Goal: Task Accomplishment & Management: Manage account settings

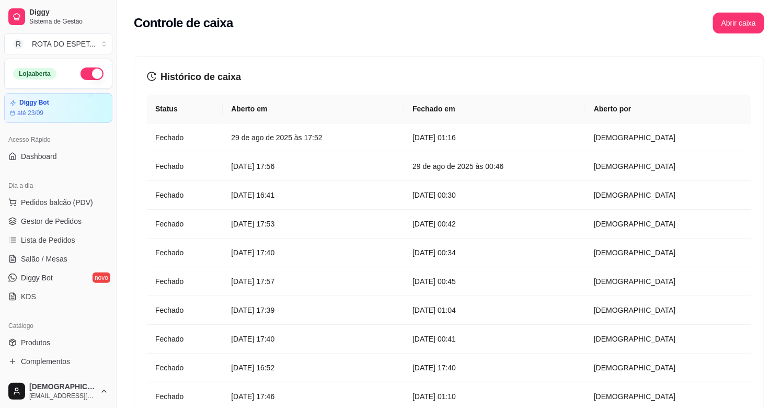
scroll to position [232, 0]
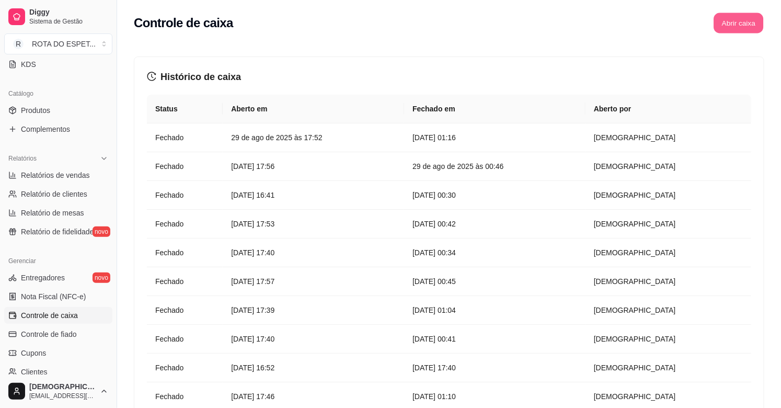
click at [746, 23] on button "Abrir caixa" at bounding box center [738, 23] width 50 height 20
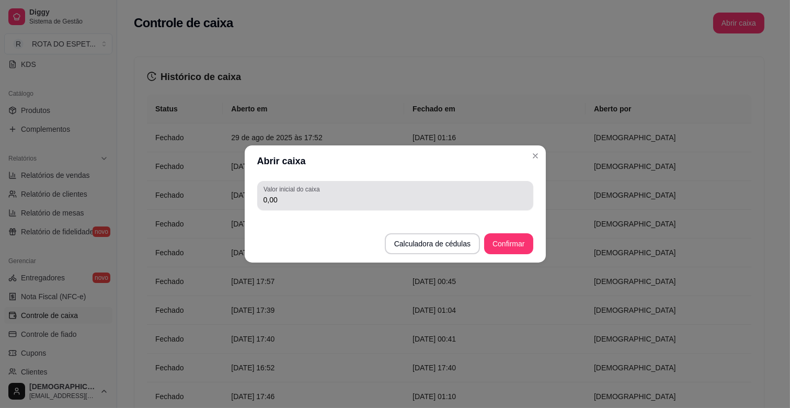
click at [285, 199] on input "0,00" at bounding box center [394, 199] width 263 height 10
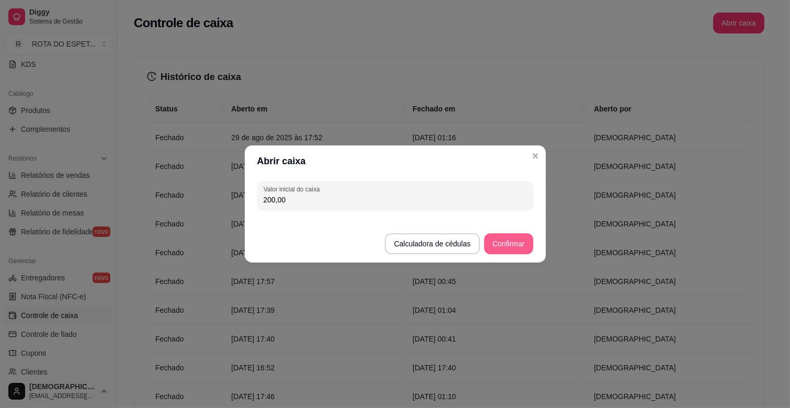
type input "200,00"
click at [506, 236] on button "Confirmar" at bounding box center [508, 243] width 49 height 21
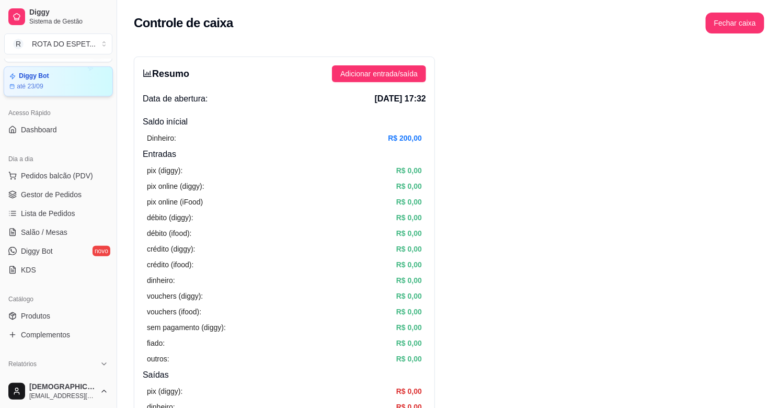
scroll to position [0, 0]
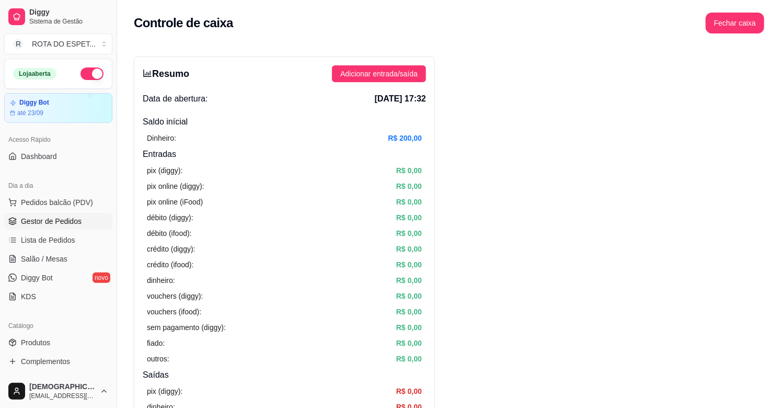
click at [48, 213] on link "Gestor de Pedidos" at bounding box center [58, 221] width 108 height 17
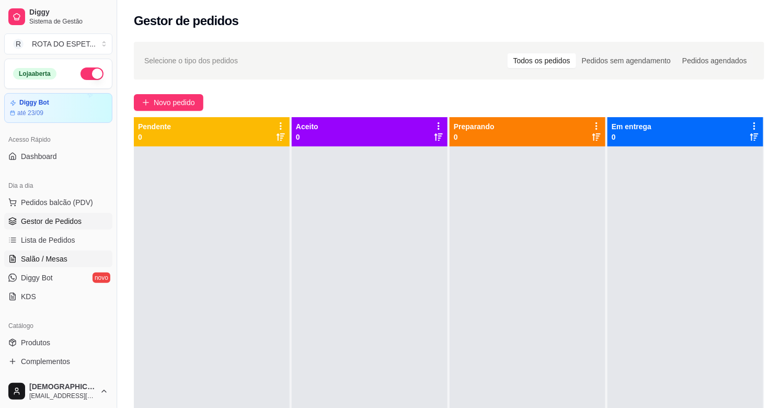
click at [71, 252] on link "Salão / Mesas" at bounding box center [58, 258] width 108 height 17
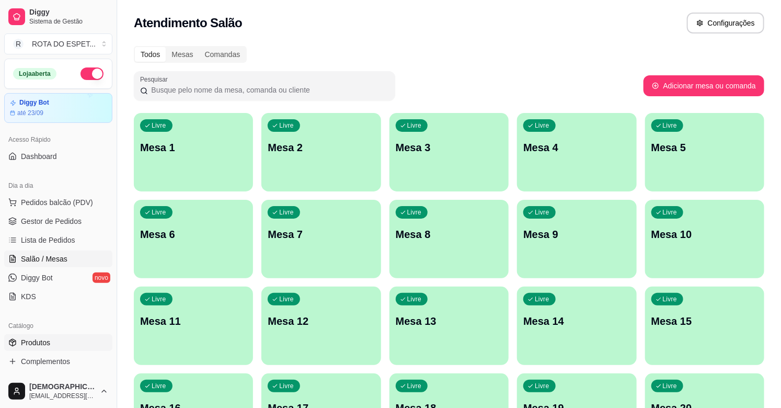
click at [43, 345] on span "Produtos" at bounding box center [35, 342] width 29 height 10
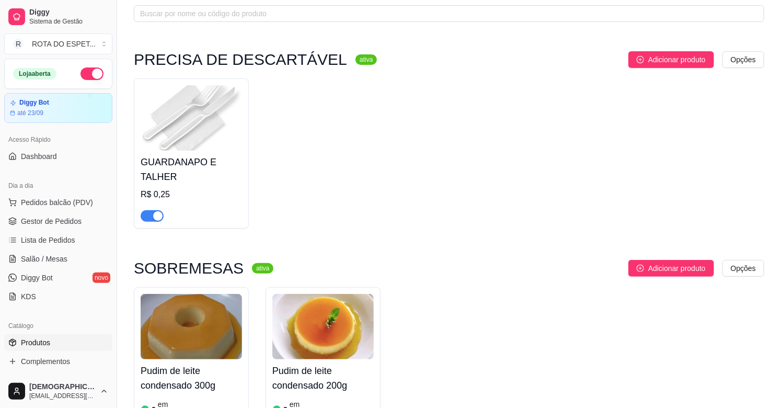
scroll to position [174, 0]
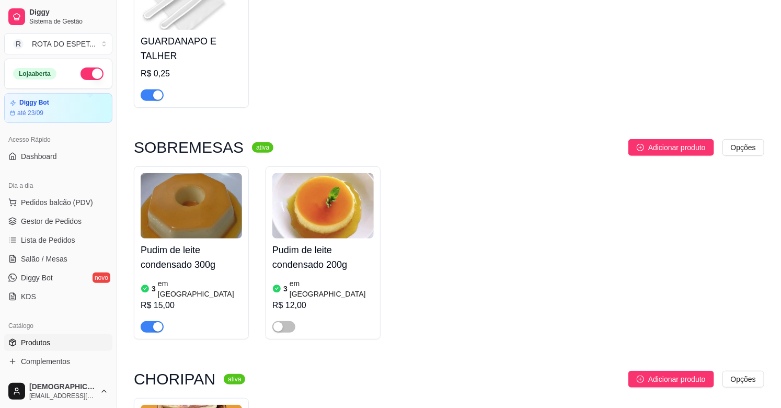
click at [160, 218] on img at bounding box center [191, 205] width 101 height 65
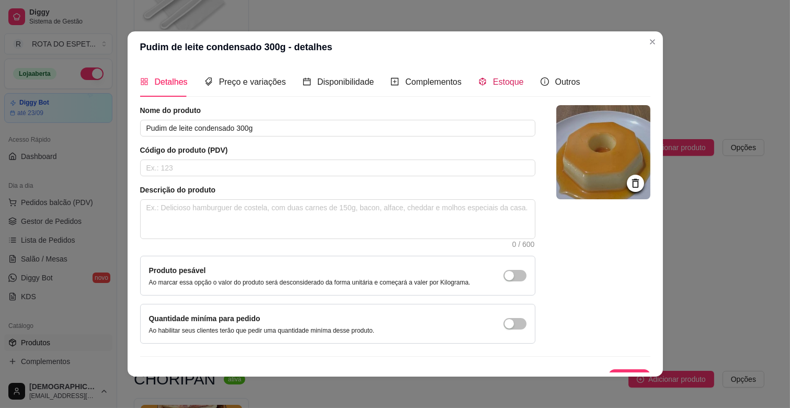
click at [509, 80] on span "Estoque" at bounding box center [508, 81] width 31 height 9
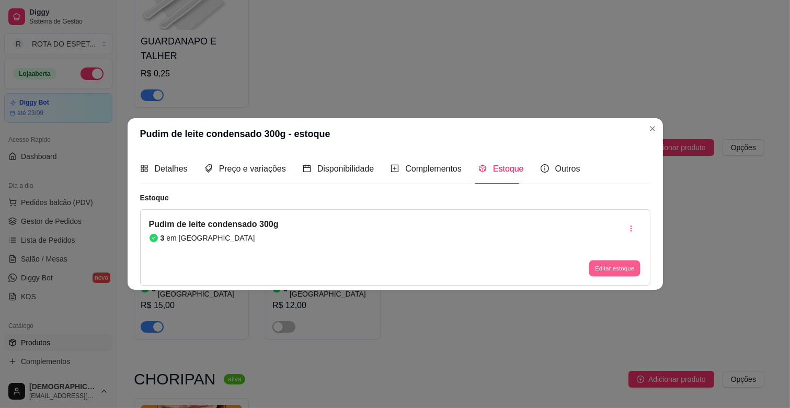
click at [621, 266] on button "Editar estoque" at bounding box center [614, 268] width 51 height 16
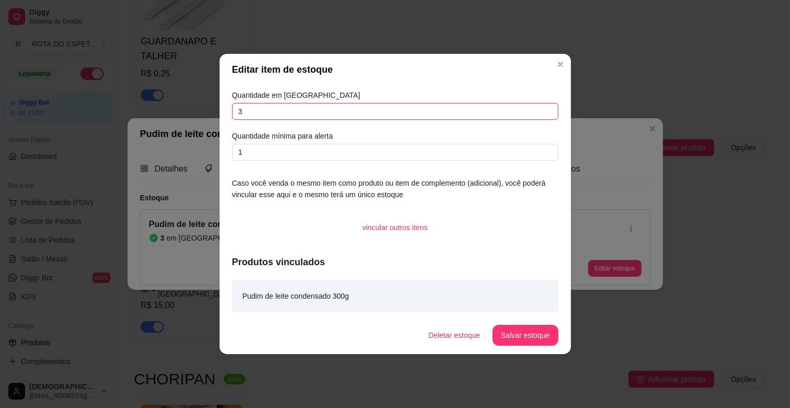
click at [252, 117] on input "3" at bounding box center [395, 111] width 326 height 17
type input "6"
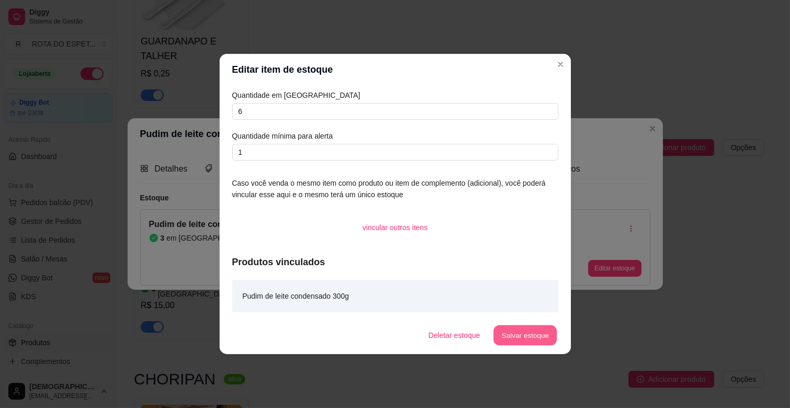
click at [539, 341] on button "Salvar estoque" at bounding box center [525, 335] width 64 height 20
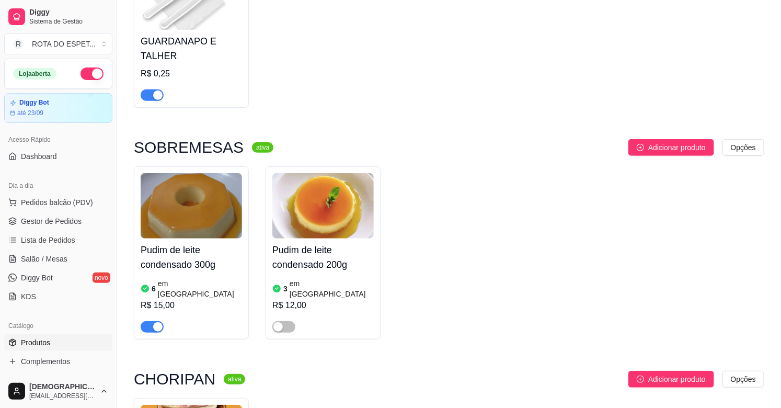
click at [610, 72] on div "GUARDANAPO E TALHER R$ 0,25" at bounding box center [449, 33] width 630 height 150
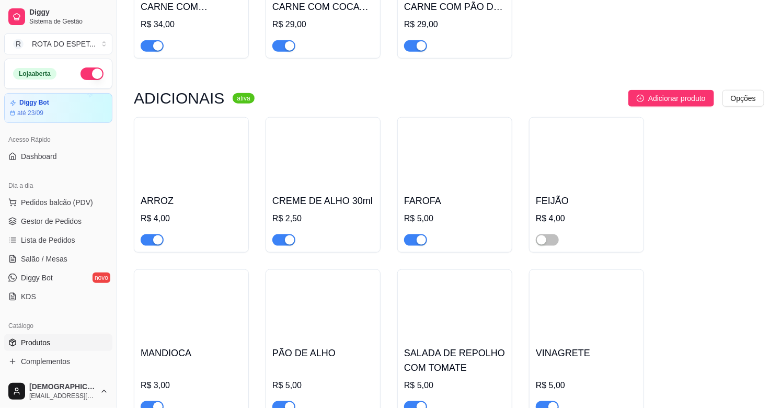
scroll to position [2207, 0]
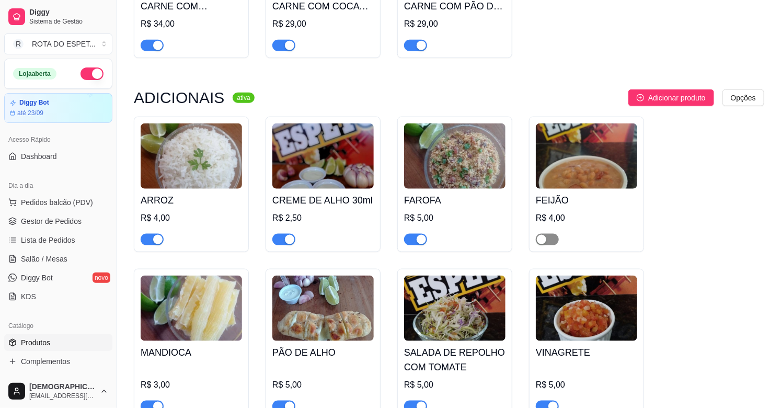
click at [549, 234] on span "button" at bounding box center [547, 239] width 23 height 11
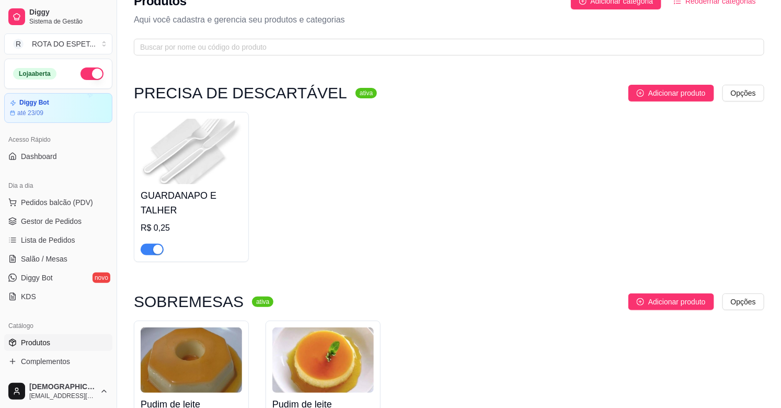
scroll to position [0, 0]
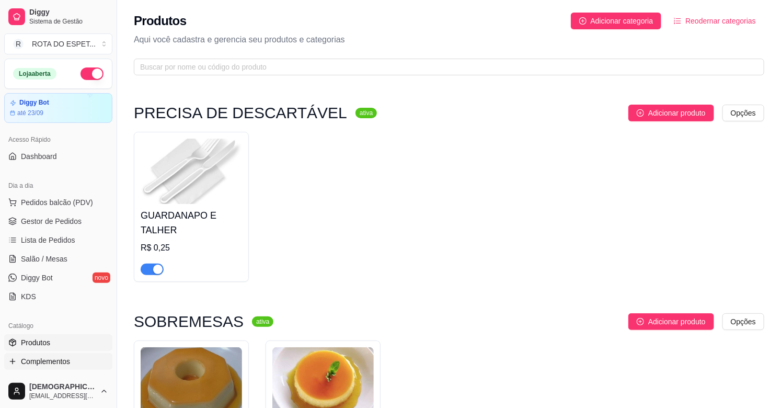
click at [65, 363] on span "Complementos" at bounding box center [45, 361] width 49 height 10
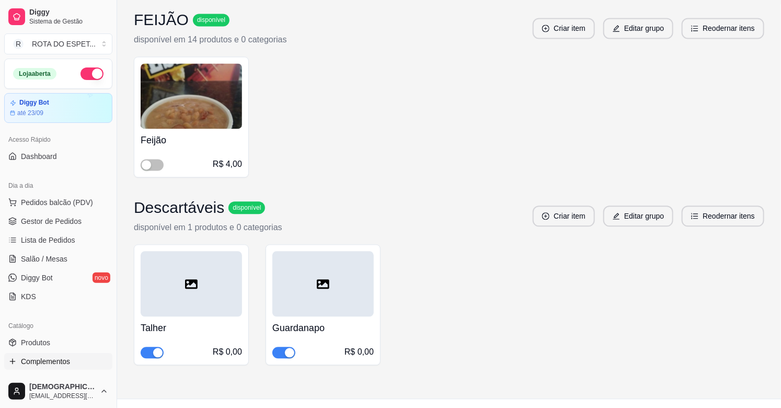
scroll to position [929, 0]
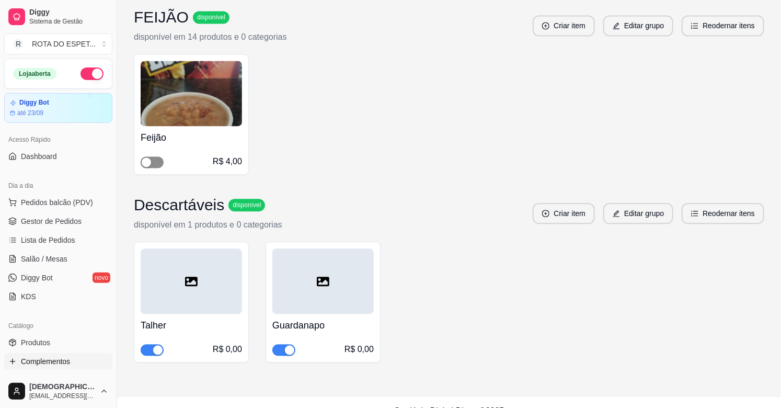
click at [163, 160] on span "button" at bounding box center [152, 161] width 23 height 11
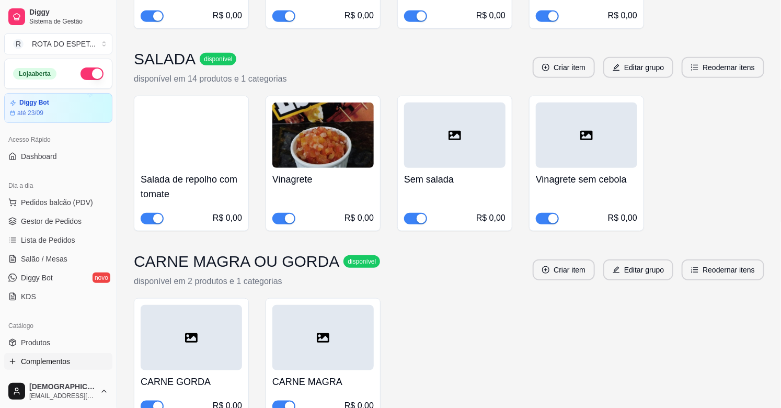
scroll to position [308, 0]
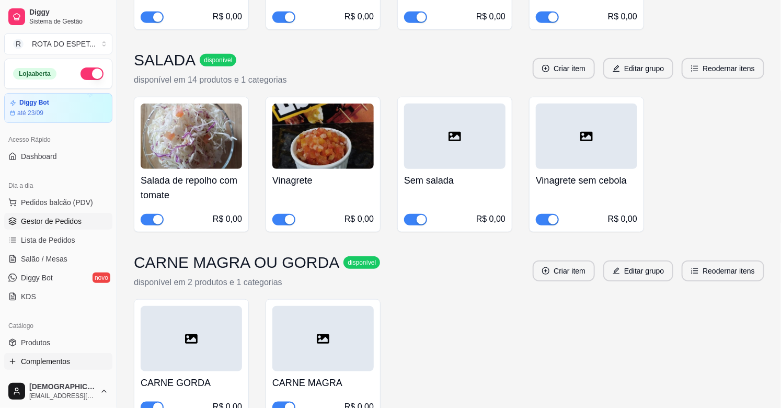
click at [65, 221] on span "Gestor de Pedidos" at bounding box center [51, 221] width 61 height 10
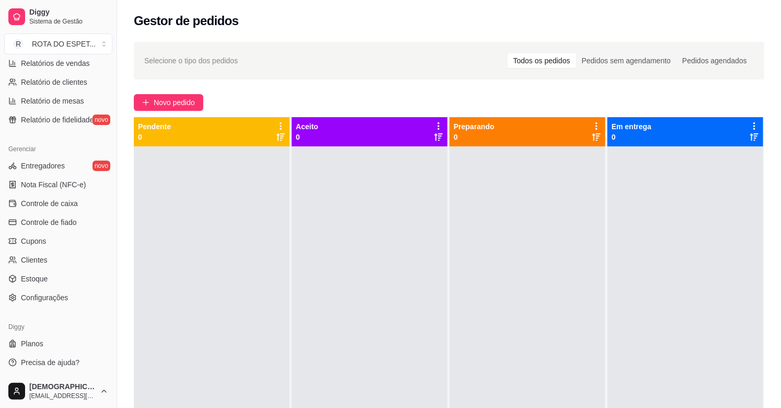
scroll to position [112, 0]
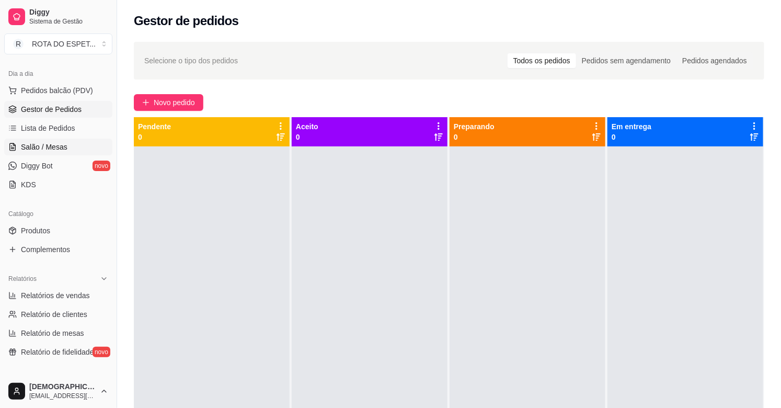
click at [53, 144] on span "Salão / Mesas" at bounding box center [44, 147] width 47 height 10
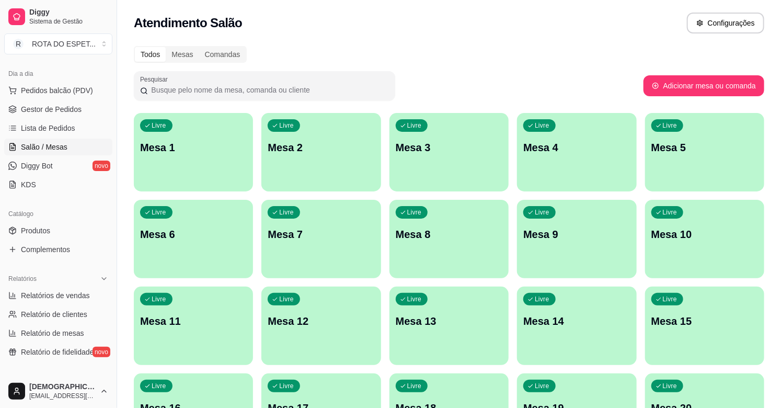
drag, startPoint x: 110, startPoint y: 42, endPoint x: 551, endPoint y: 14, distance: 442.0
click at [551, 14] on div "Atendimento Salão Configurações" at bounding box center [449, 23] width 630 height 21
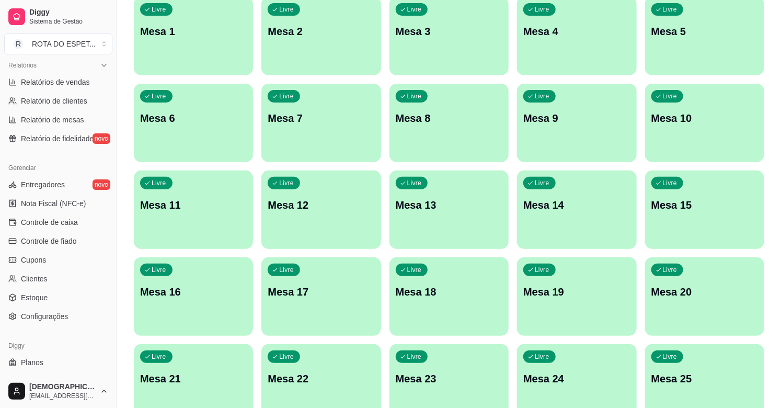
scroll to position [344, 0]
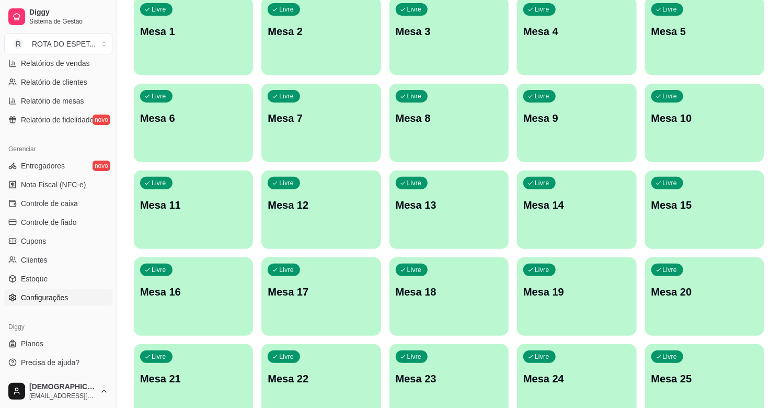
click at [42, 304] on link "Configurações" at bounding box center [58, 297] width 108 height 17
